Goal: Task Accomplishment & Management: Complete application form

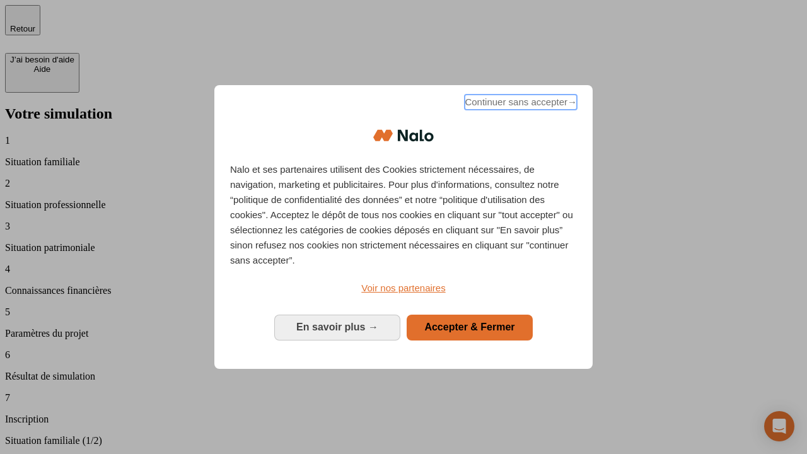
click at [519, 104] on span "Continuer sans accepter →" at bounding box center [520, 102] width 112 height 15
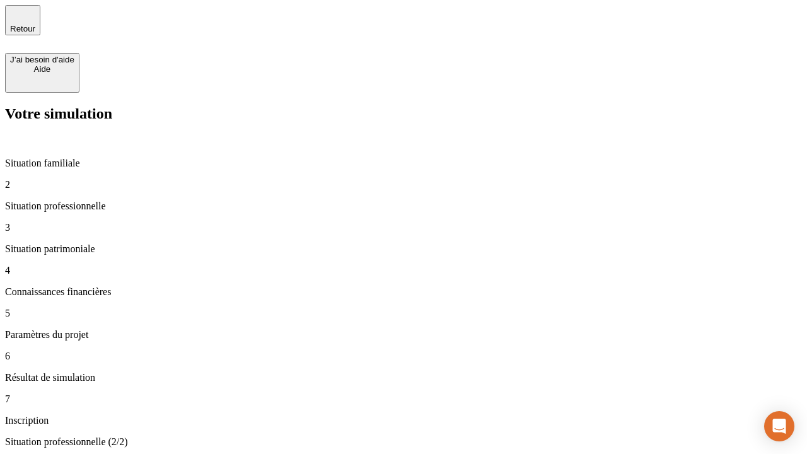
type input "30 000"
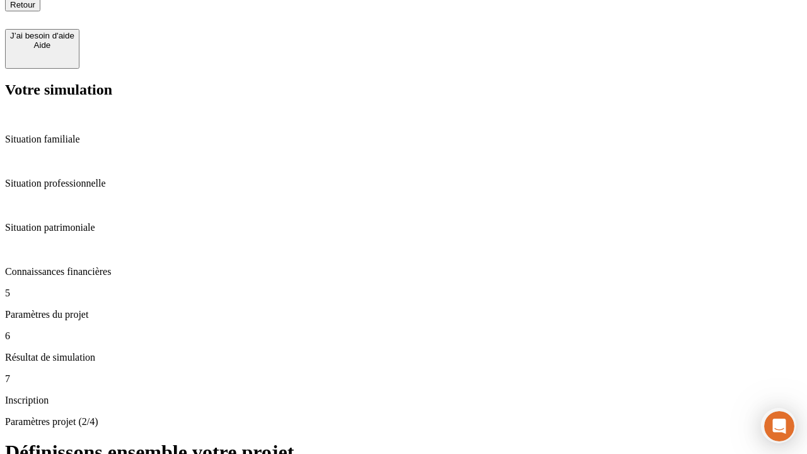
type input "25"
type input "1 000"
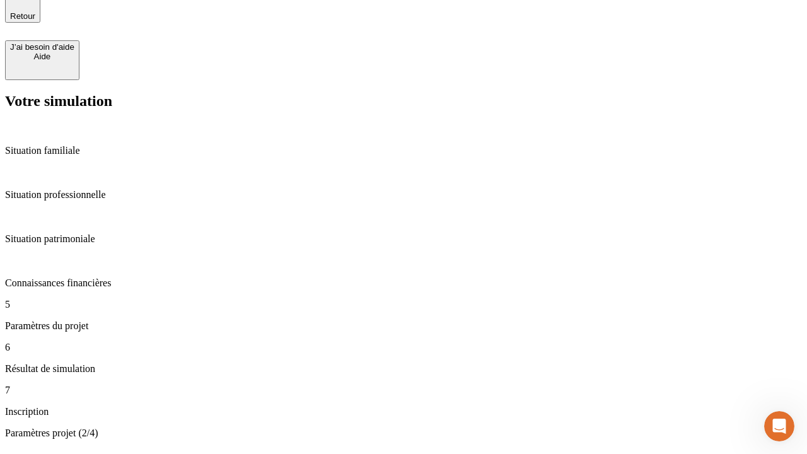
type input "640"
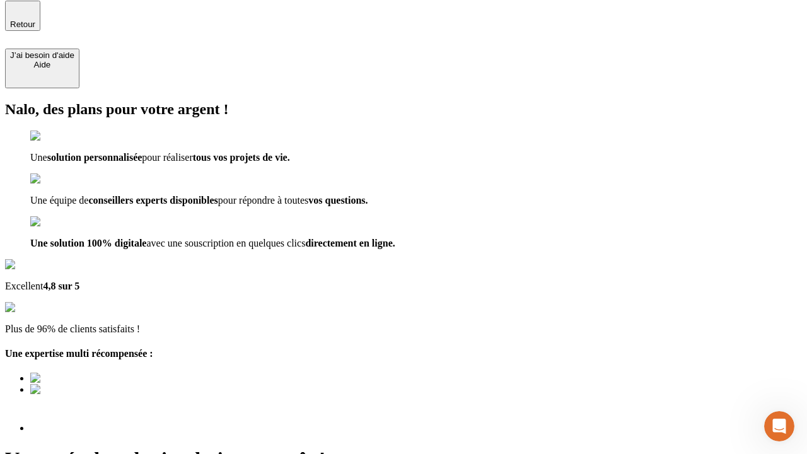
scroll to position [13, 0]
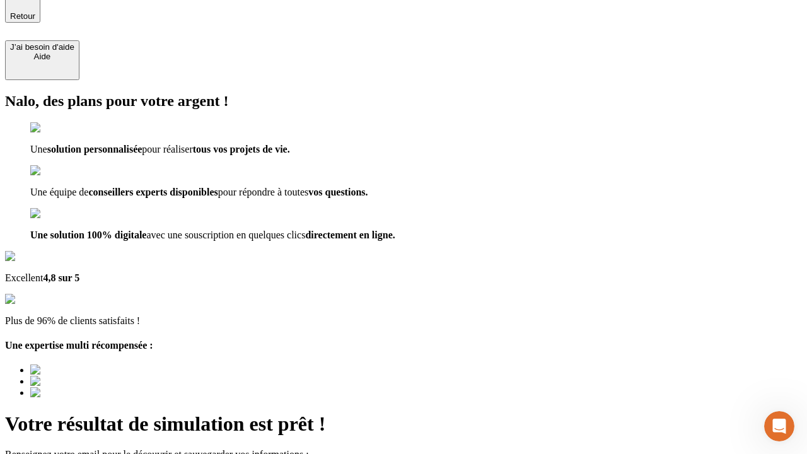
type input "[EMAIL_ADDRESS][PERSON_NAME][DOMAIN_NAME]"
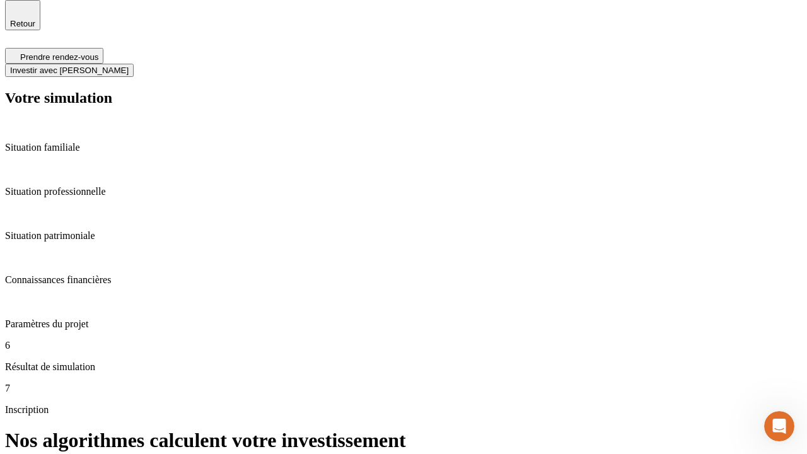
click at [129, 66] on span "Investir avec [PERSON_NAME]" at bounding box center [69, 70] width 118 height 9
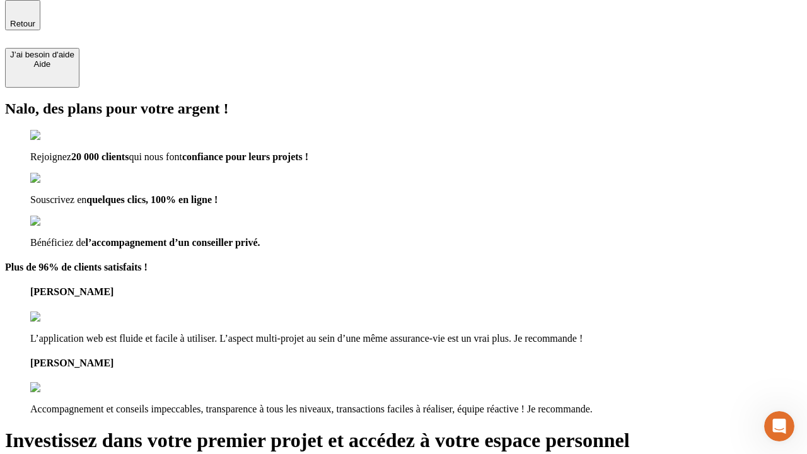
scroll to position [4, 0]
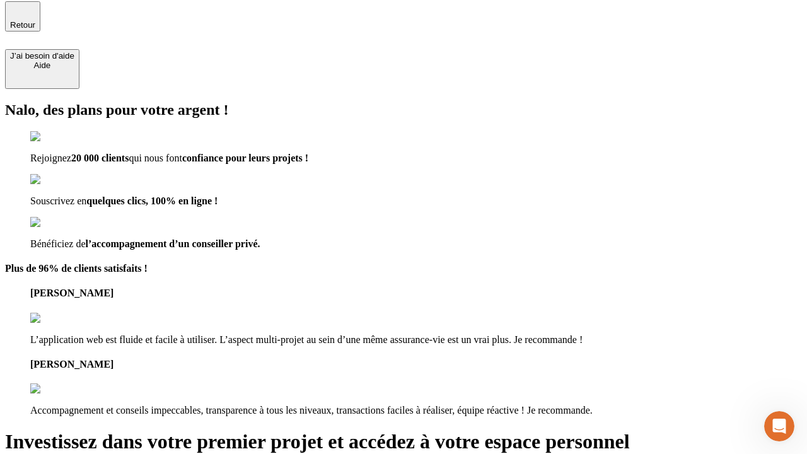
type input "[EMAIL_ADDRESS][PERSON_NAME][DOMAIN_NAME]"
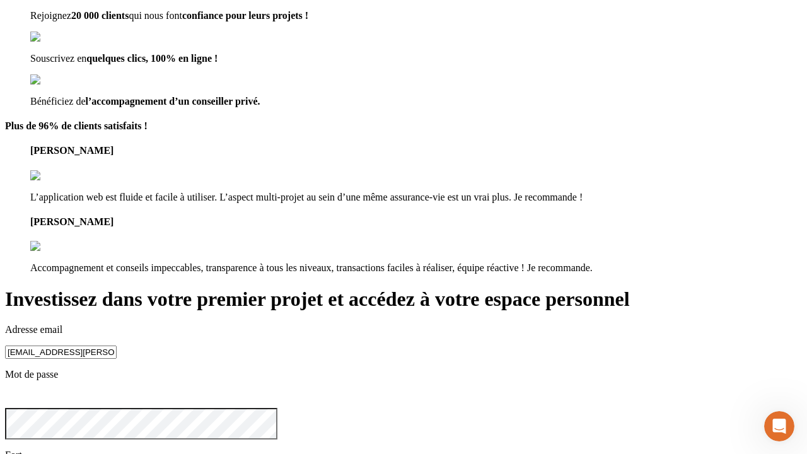
scroll to position [14, 0]
